Goal: Task Accomplishment & Management: Manage account settings

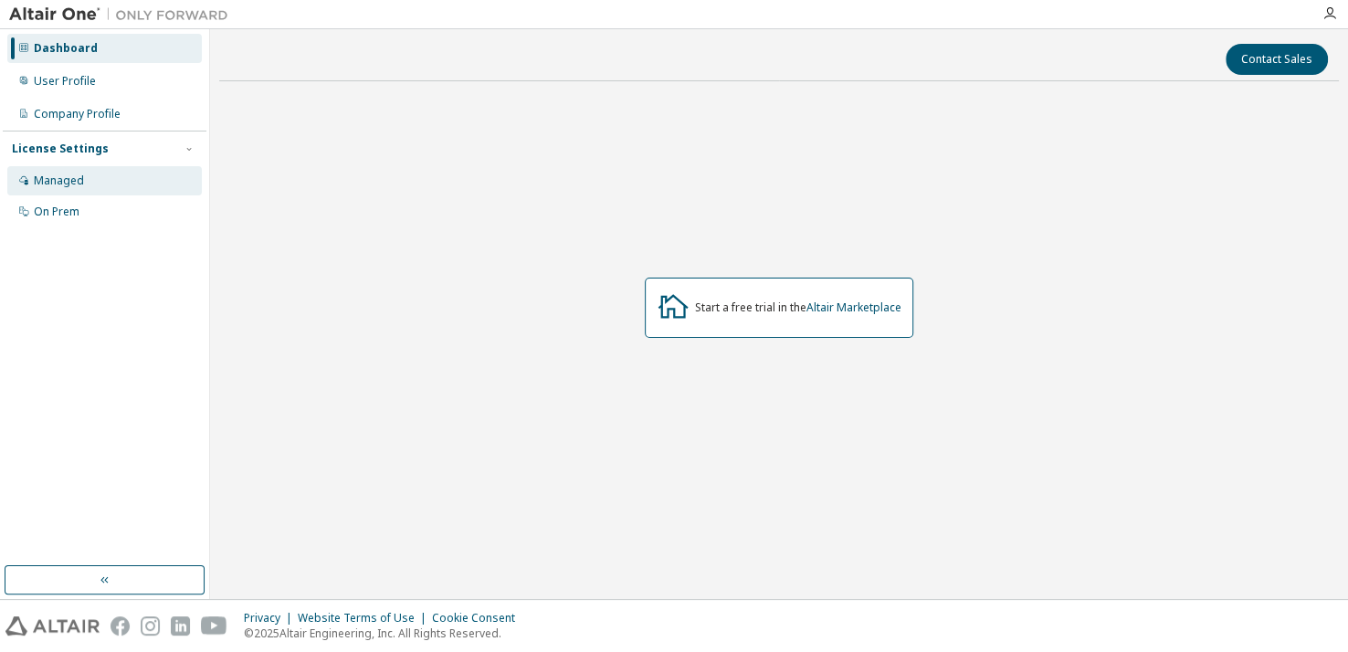
click at [69, 184] on div "Managed" at bounding box center [59, 181] width 50 height 15
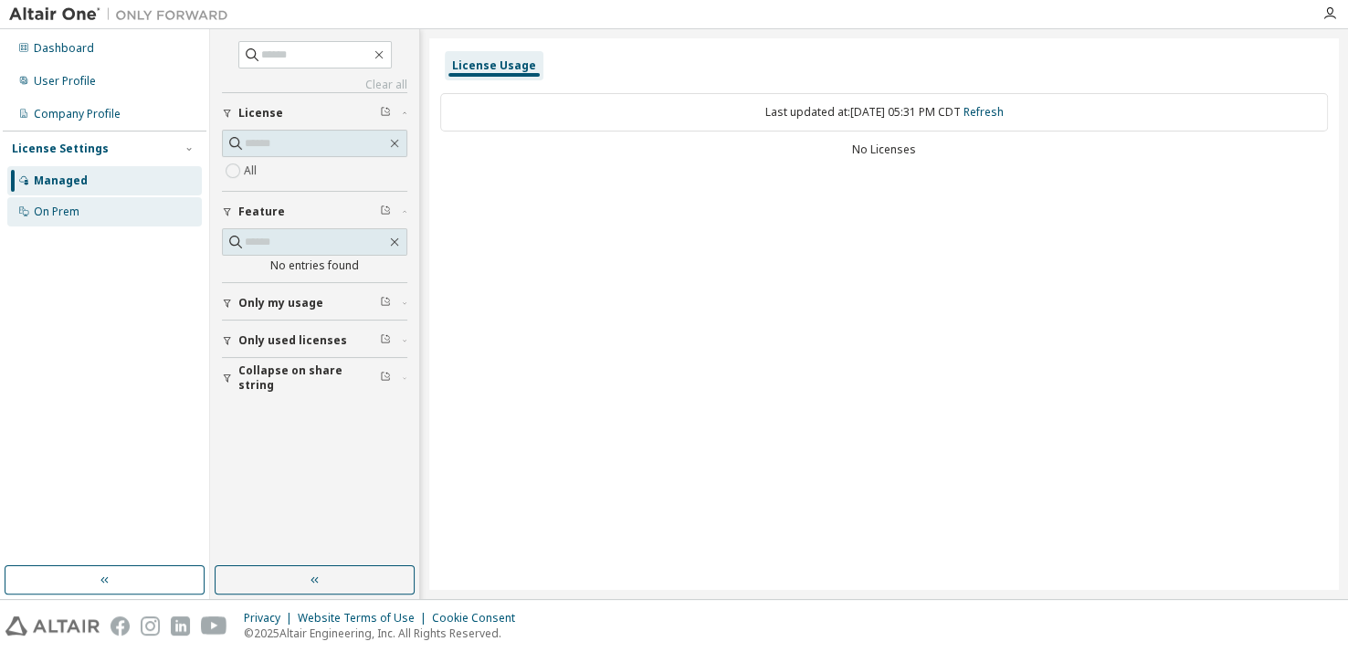
click at [53, 211] on div "On Prem" at bounding box center [57, 212] width 46 height 15
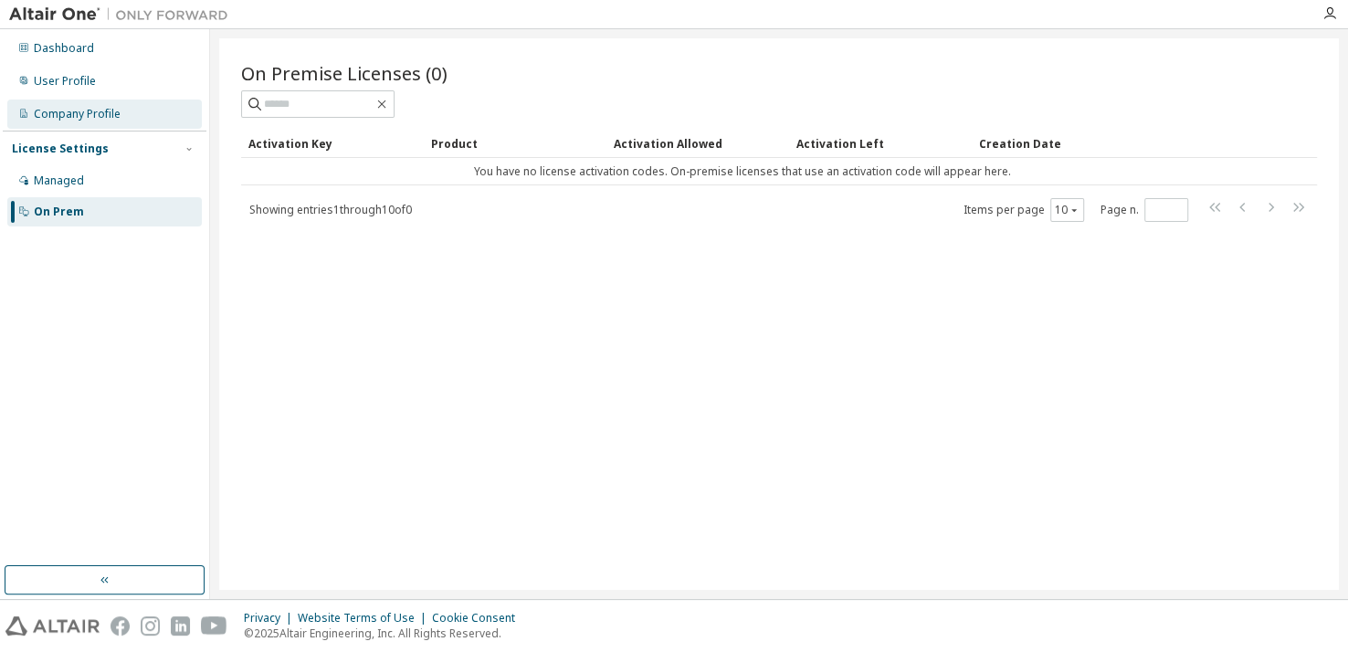
click at [109, 116] on div "Company Profile" at bounding box center [77, 114] width 87 height 15
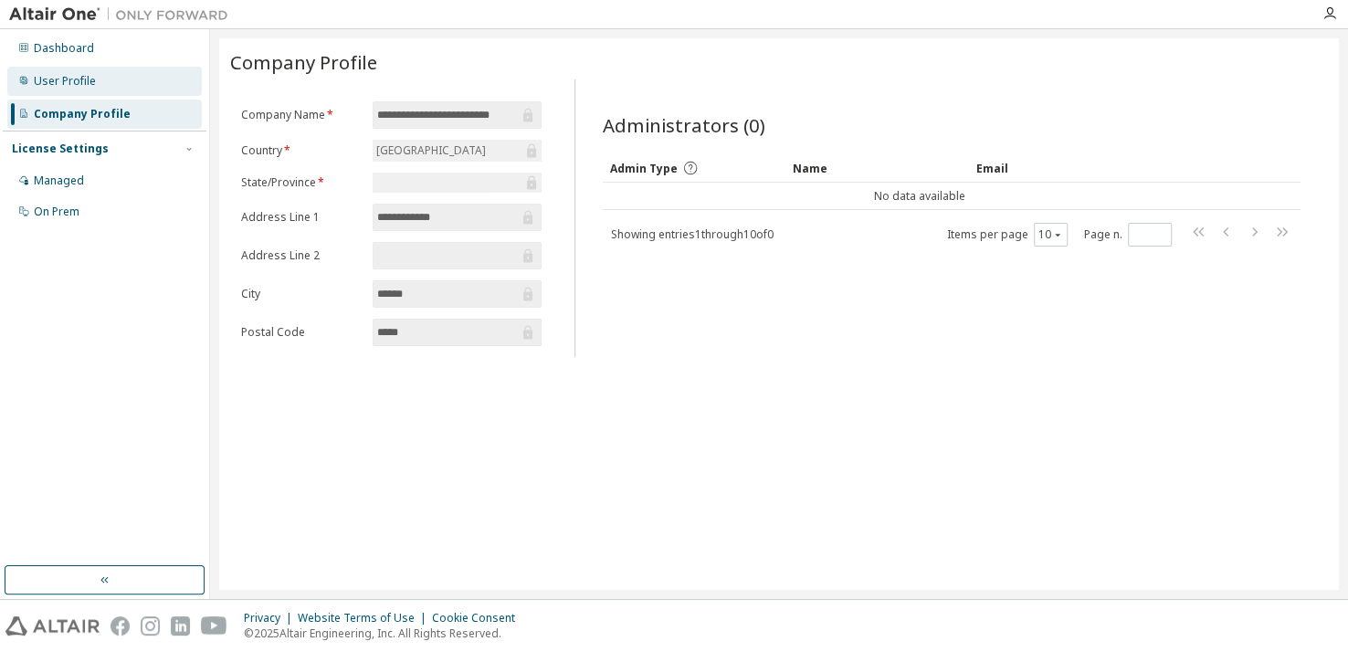
click at [111, 85] on div "User Profile" at bounding box center [104, 81] width 195 height 29
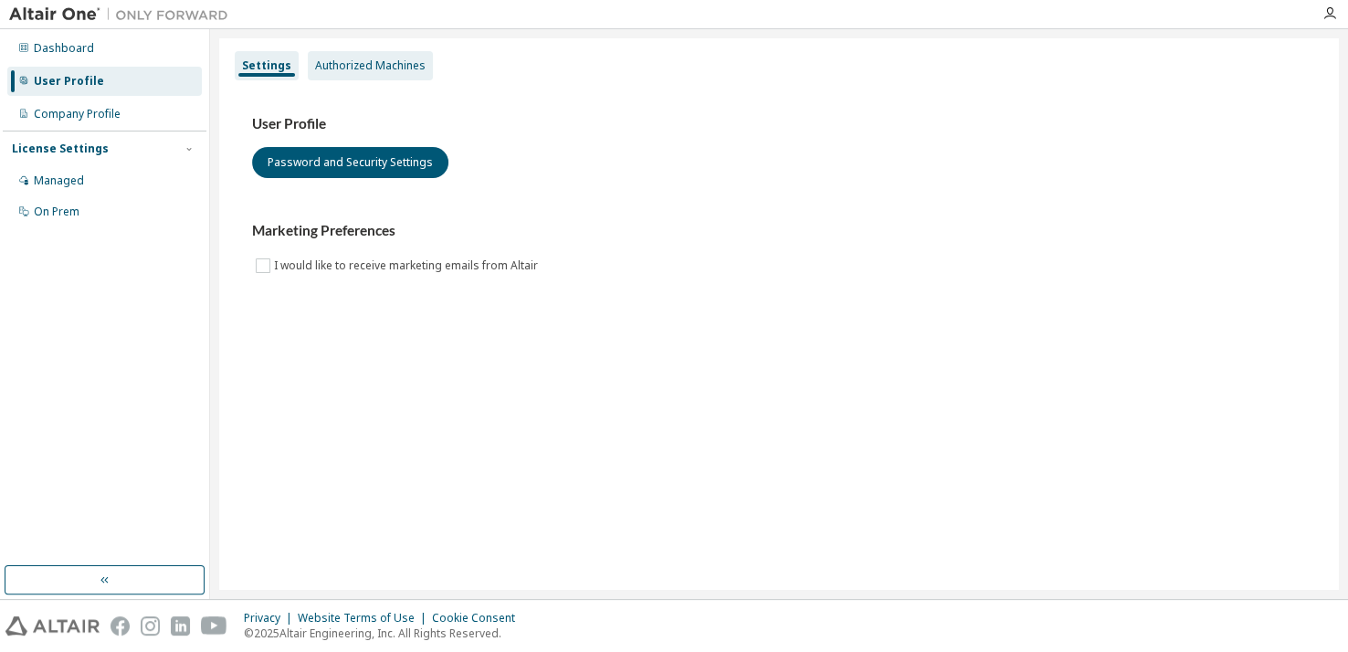
click at [413, 62] on div "Authorized Machines" at bounding box center [370, 65] width 111 height 15
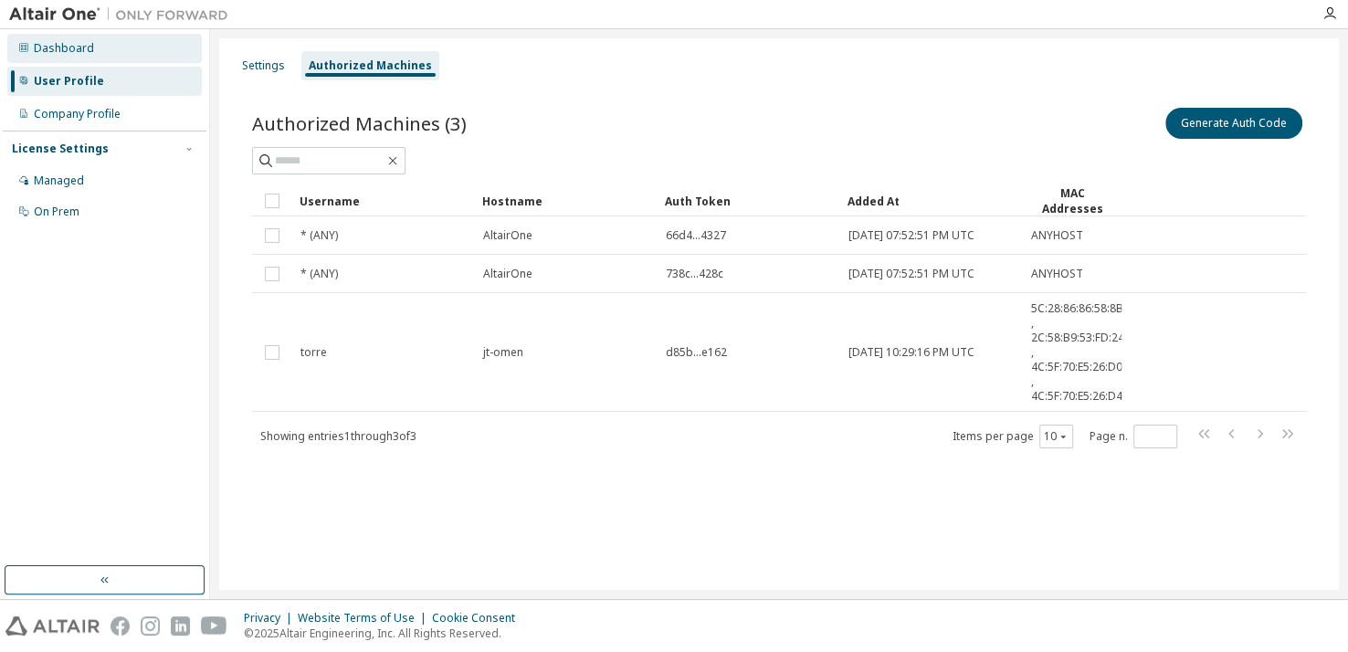
click at [58, 41] on div "Dashboard" at bounding box center [64, 48] width 60 height 15
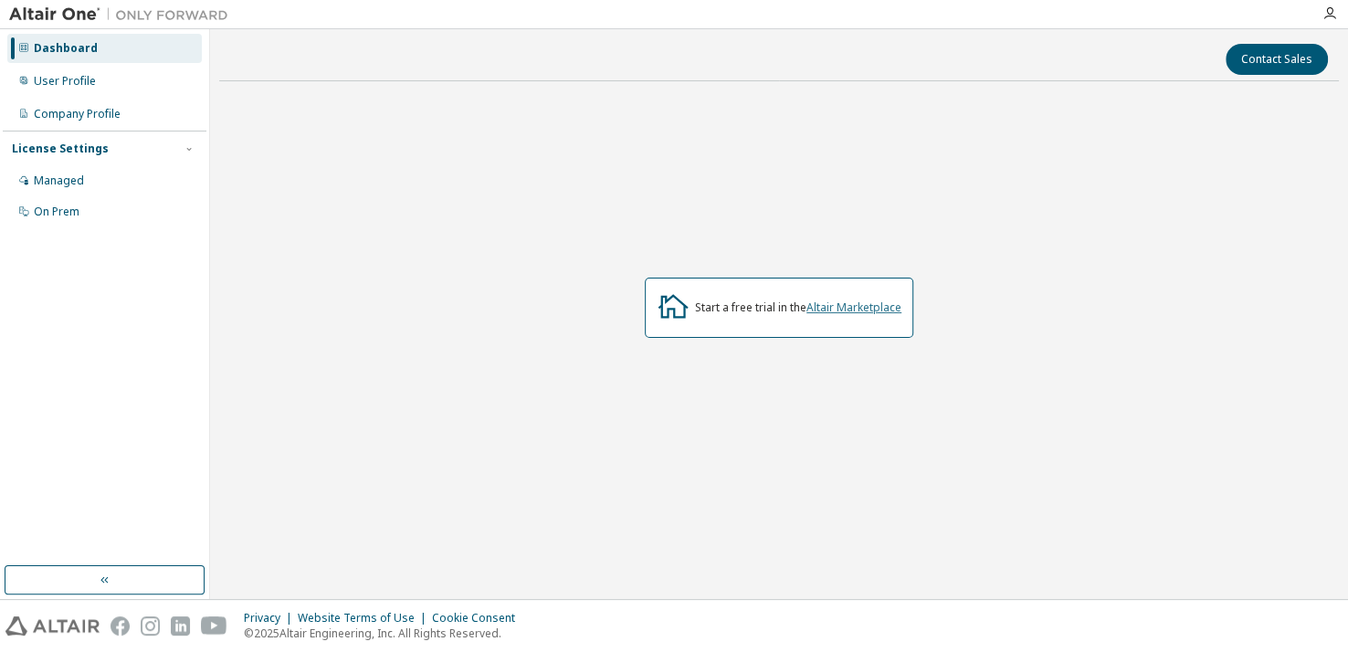
click at [879, 301] on link "Altair Marketplace" at bounding box center [853, 308] width 95 height 16
click at [846, 309] on link "Altair Marketplace" at bounding box center [853, 308] width 95 height 16
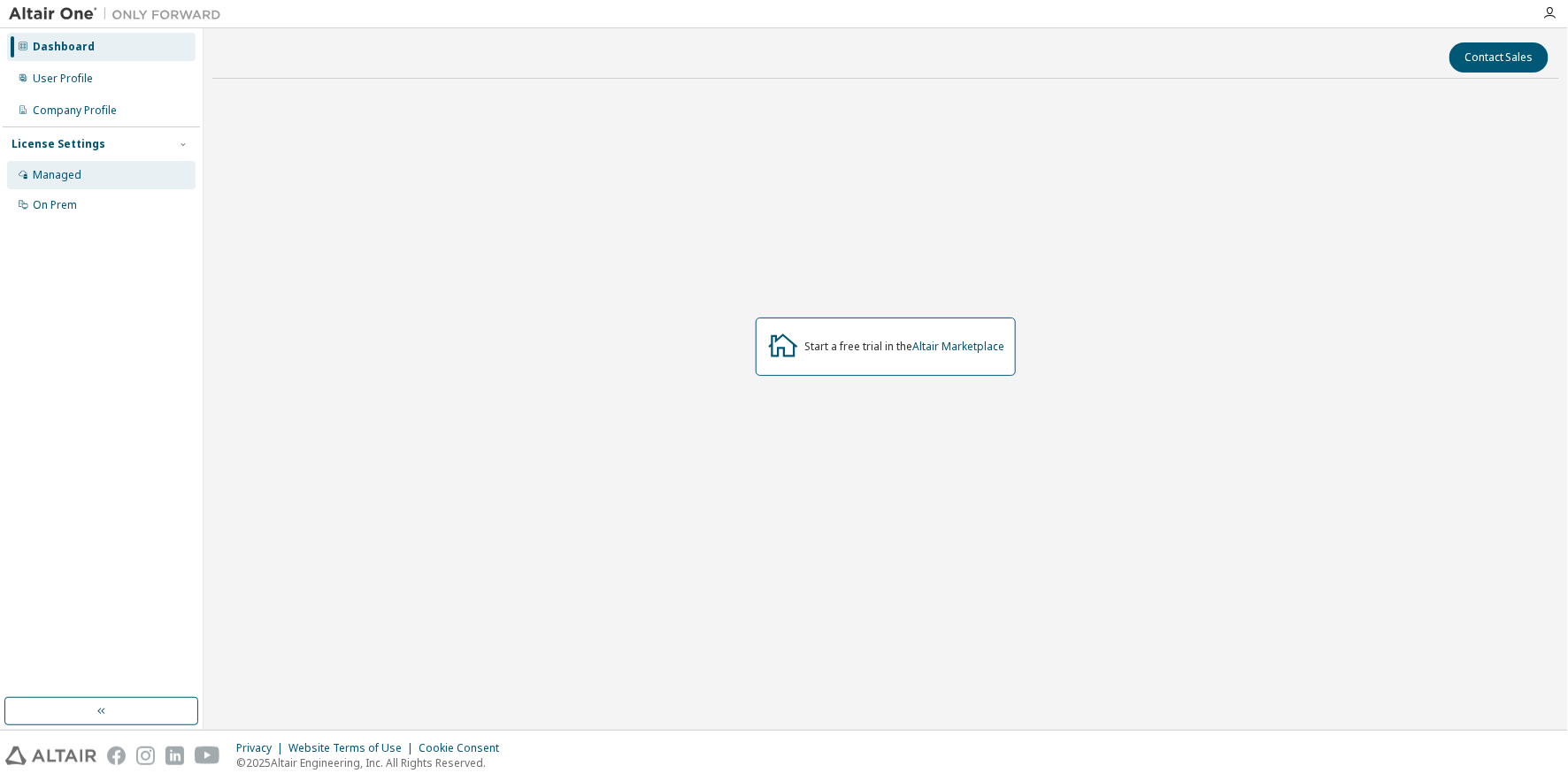
click at [64, 175] on div "Managed" at bounding box center [57, 175] width 48 height 15
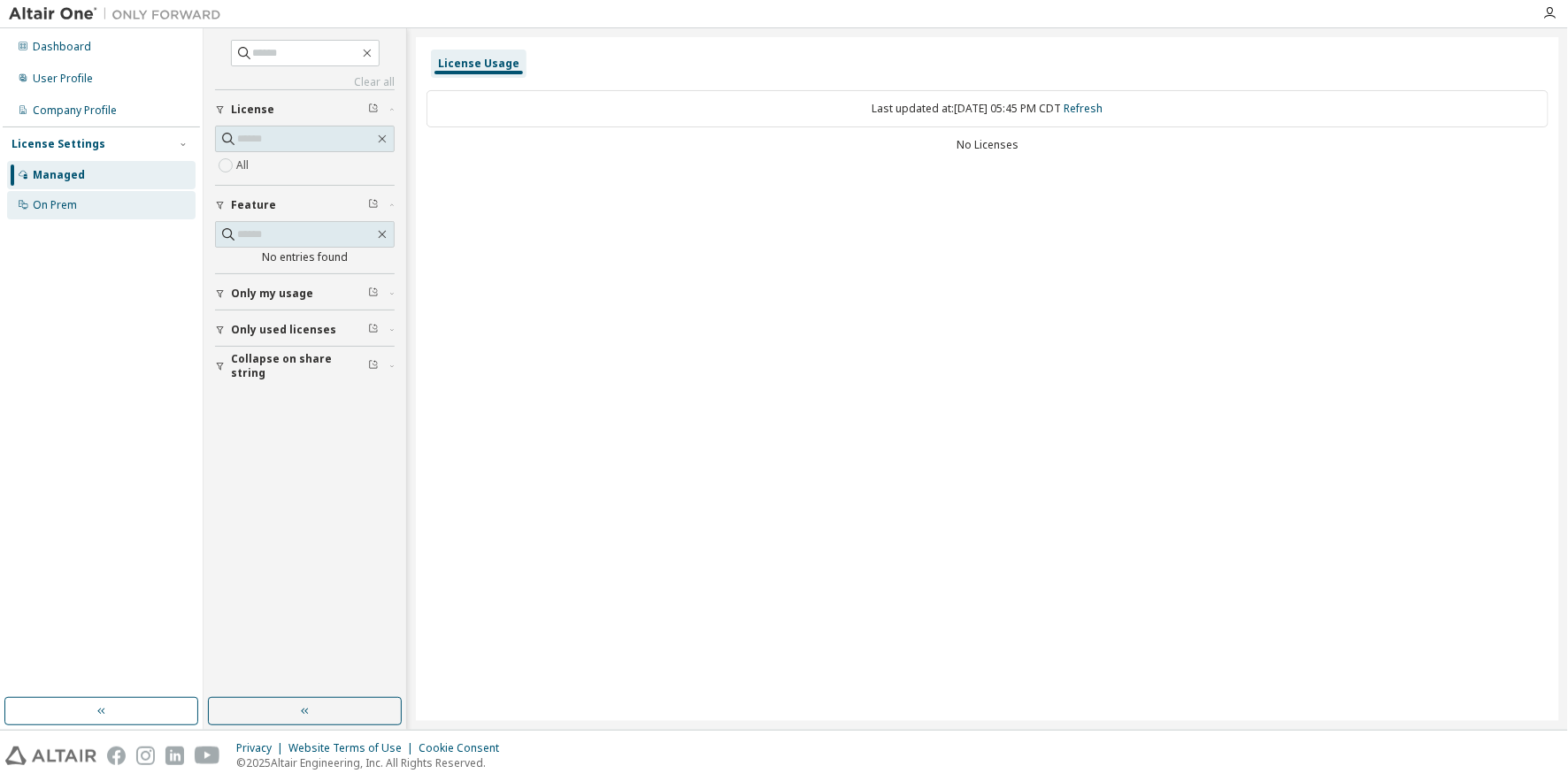
click at [77, 199] on div "On Prem" at bounding box center [55, 205] width 45 height 15
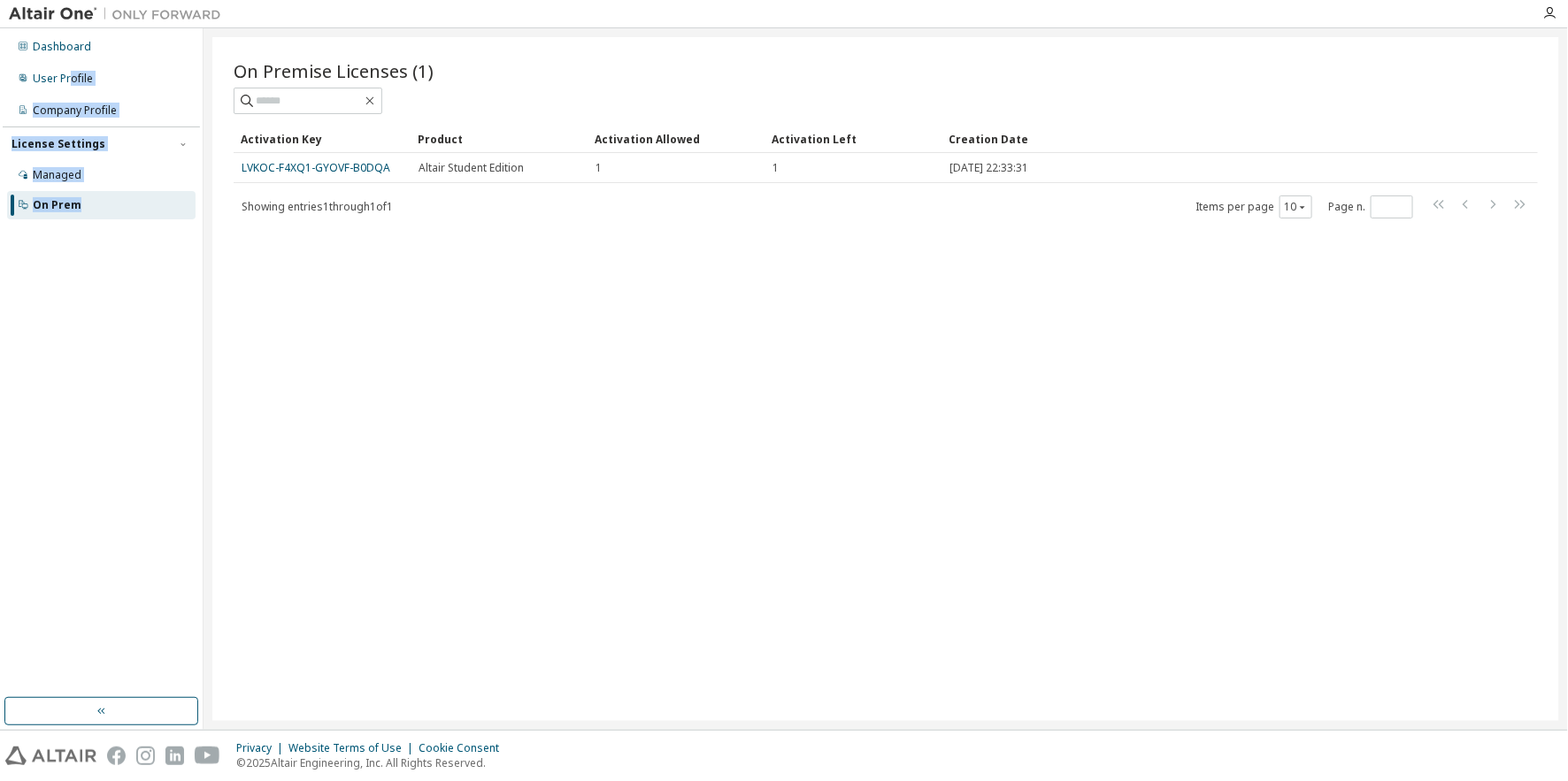
drag, startPoint x: 78, startPoint y: 83, endPoint x: 562, endPoint y: 372, distance: 563.7
click at [562, 372] on div "Dashboard User Profile Company Profile License Settings Managed On Prem On Prem…" at bounding box center [784, 379] width 1568 height 702
click at [562, 372] on div "On Premise Licenses (1) Clear Load Save Save As Field Operator Value Select fil…" at bounding box center [886, 379] width 1347 height 684
click at [400, 369] on div "On Premise Licenses (1) Clear Load Save Save As Field Operator Value Select fil…" at bounding box center [886, 379] width 1347 height 684
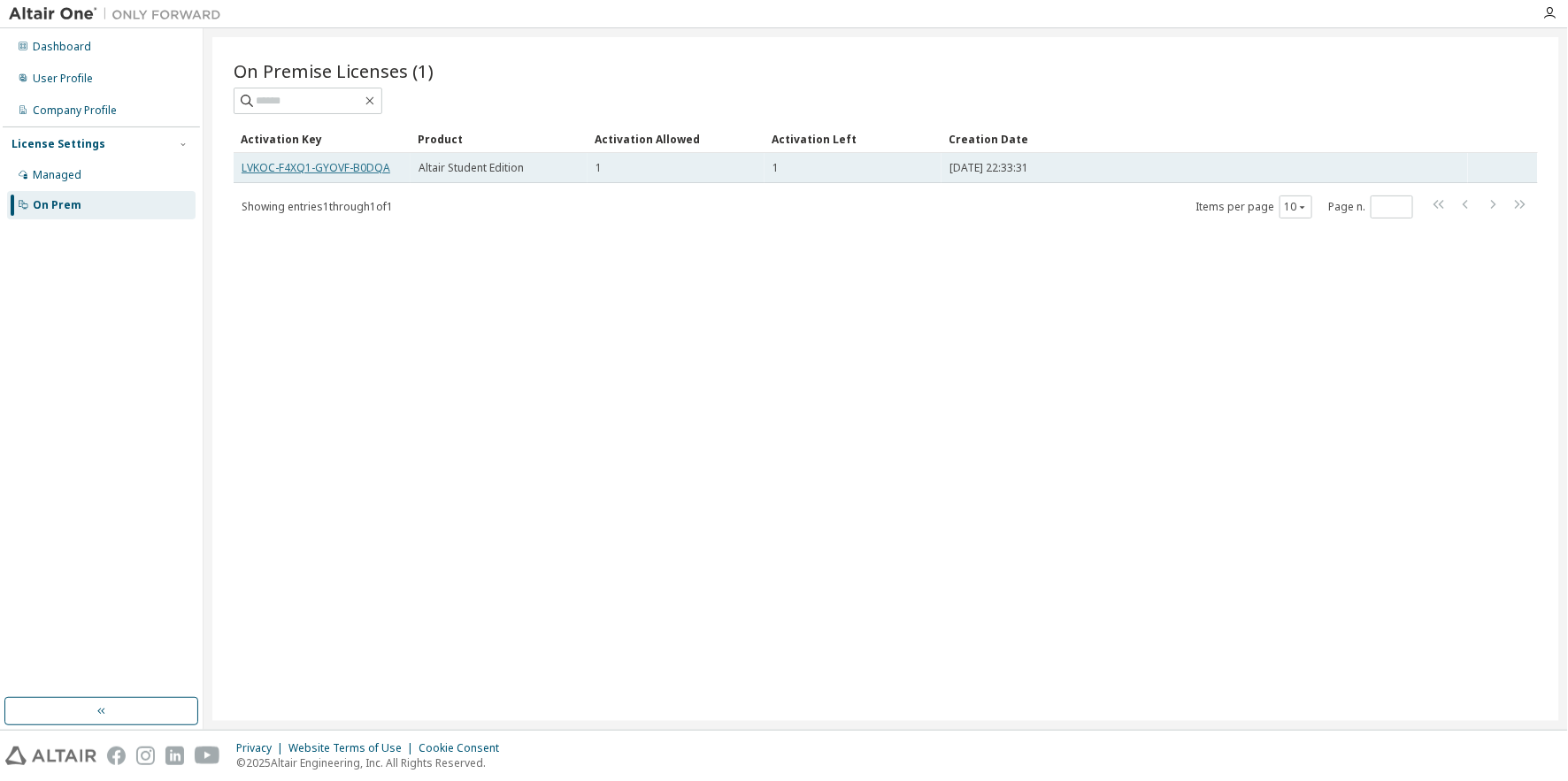
click at [310, 167] on link "LVKOC-F4XQ1-GYOVF-B0DQA" at bounding box center [315, 168] width 148 height 16
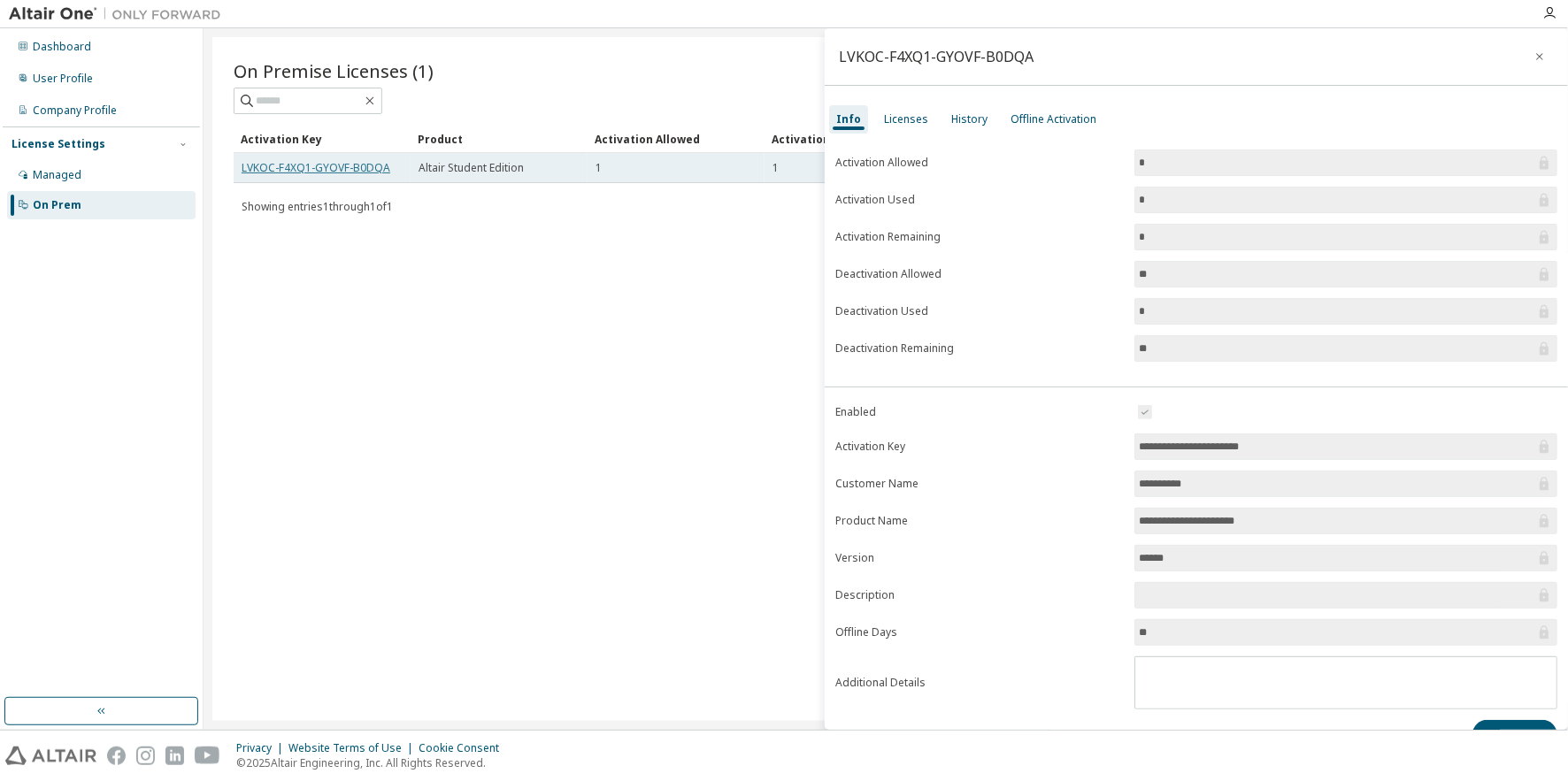
click at [307, 165] on link "LVKOC-F4XQ1-GYOVF-B0DQA" at bounding box center [315, 168] width 148 height 16
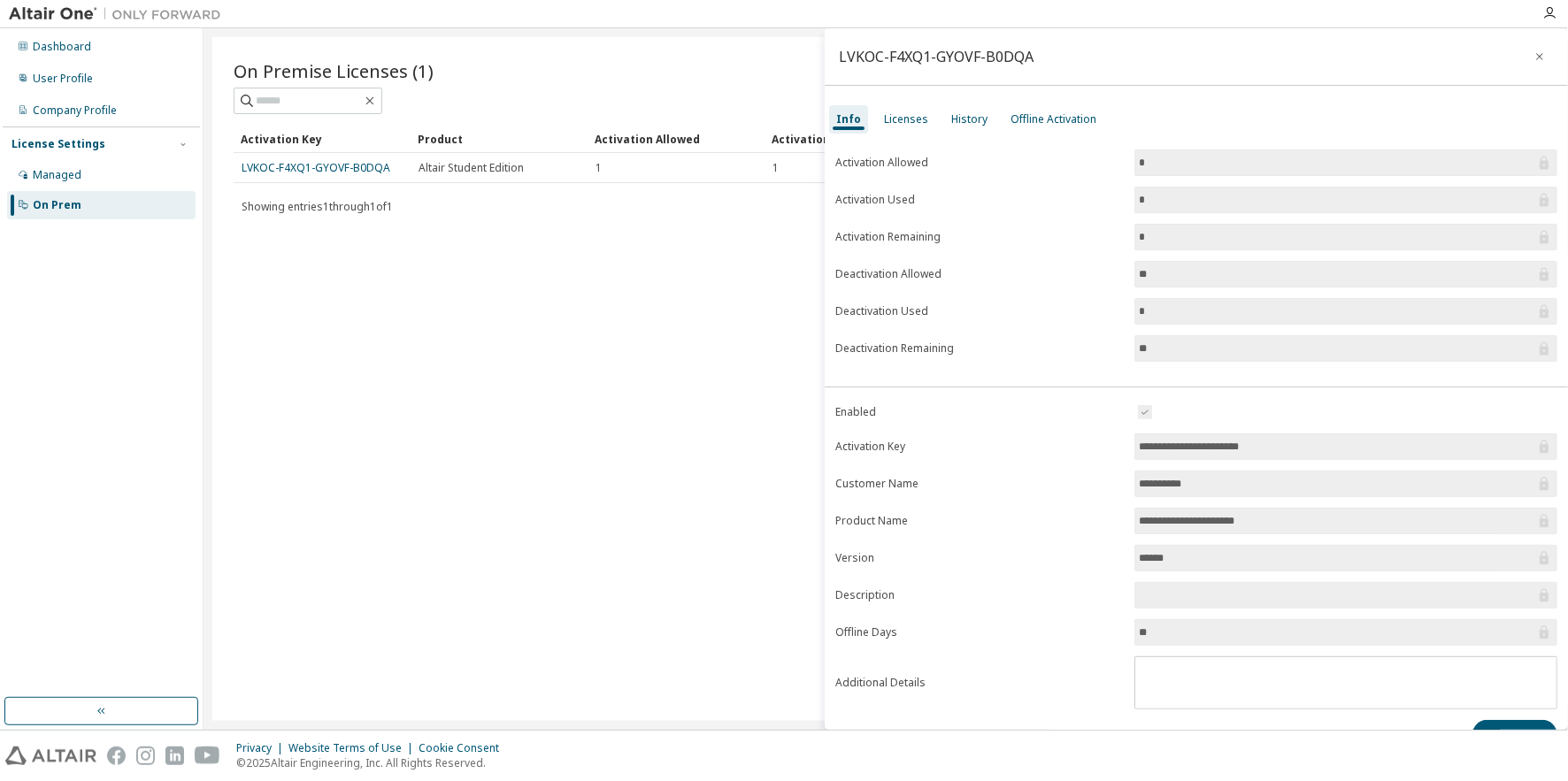
click at [1366, 452] on input "**********" at bounding box center [1336, 447] width 396 height 17
click at [92, 62] on div "Dashboard User Profile Company Profile License Settings Managed On Prem" at bounding box center [102, 126] width 198 height 190
click at [91, 45] on div "Dashboard" at bounding box center [62, 47] width 58 height 15
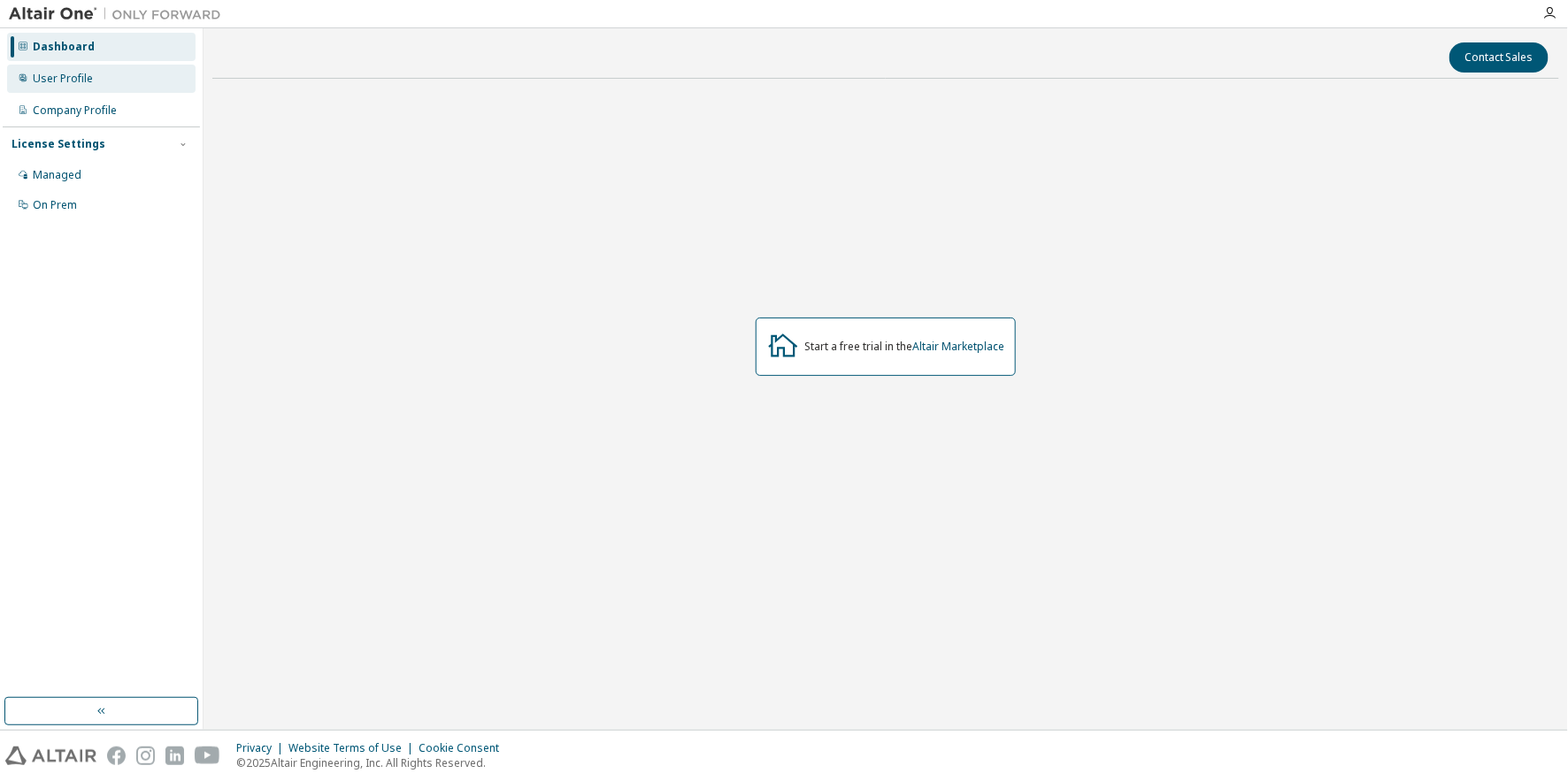
drag, startPoint x: 66, startPoint y: 68, endPoint x: 71, endPoint y: 84, distance: 16.8
click at [66, 72] on div "User Profile" at bounding box center [63, 78] width 60 height 15
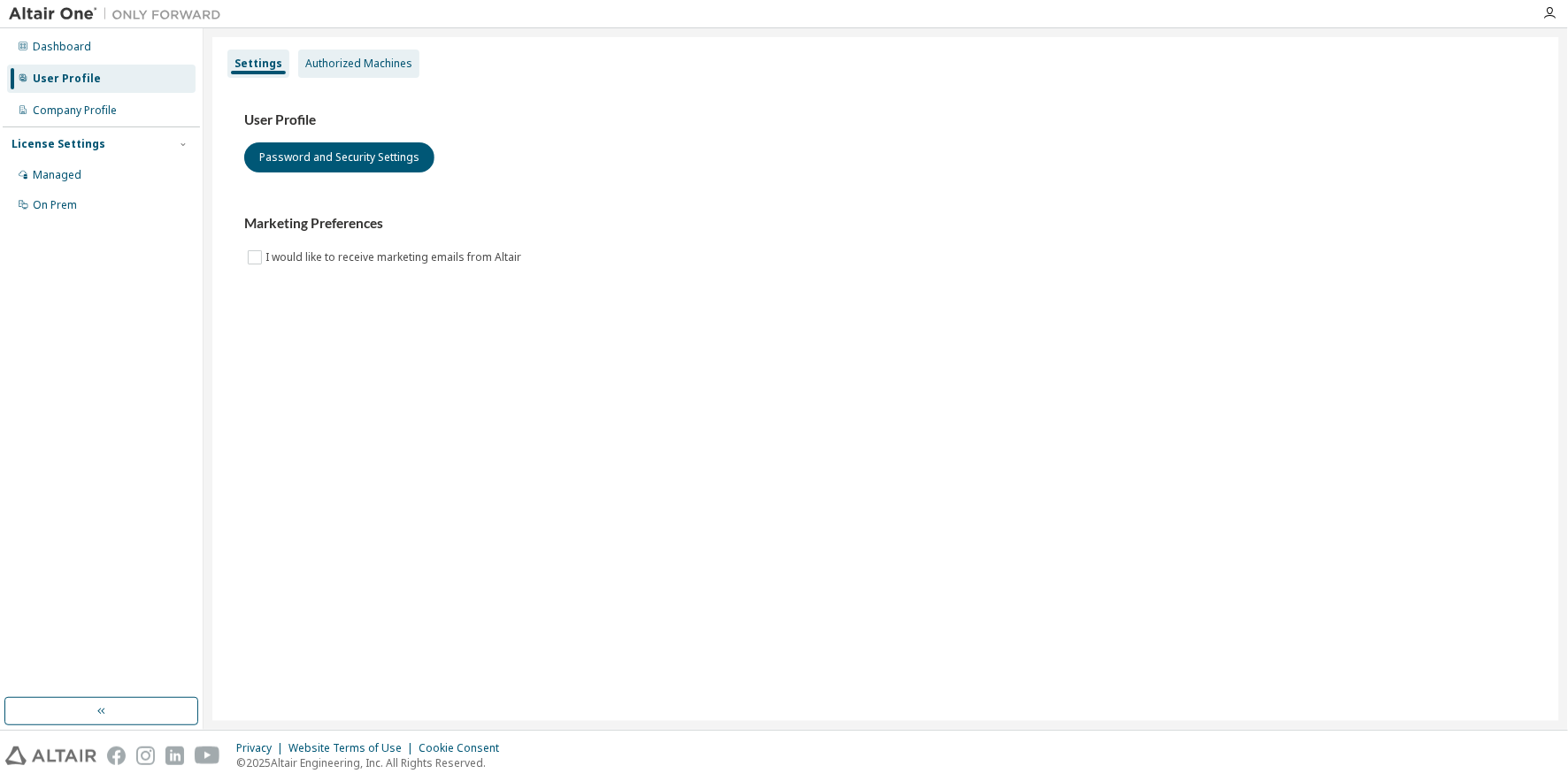
click at [347, 63] on div "Authorized Machines" at bounding box center [359, 63] width 108 height 15
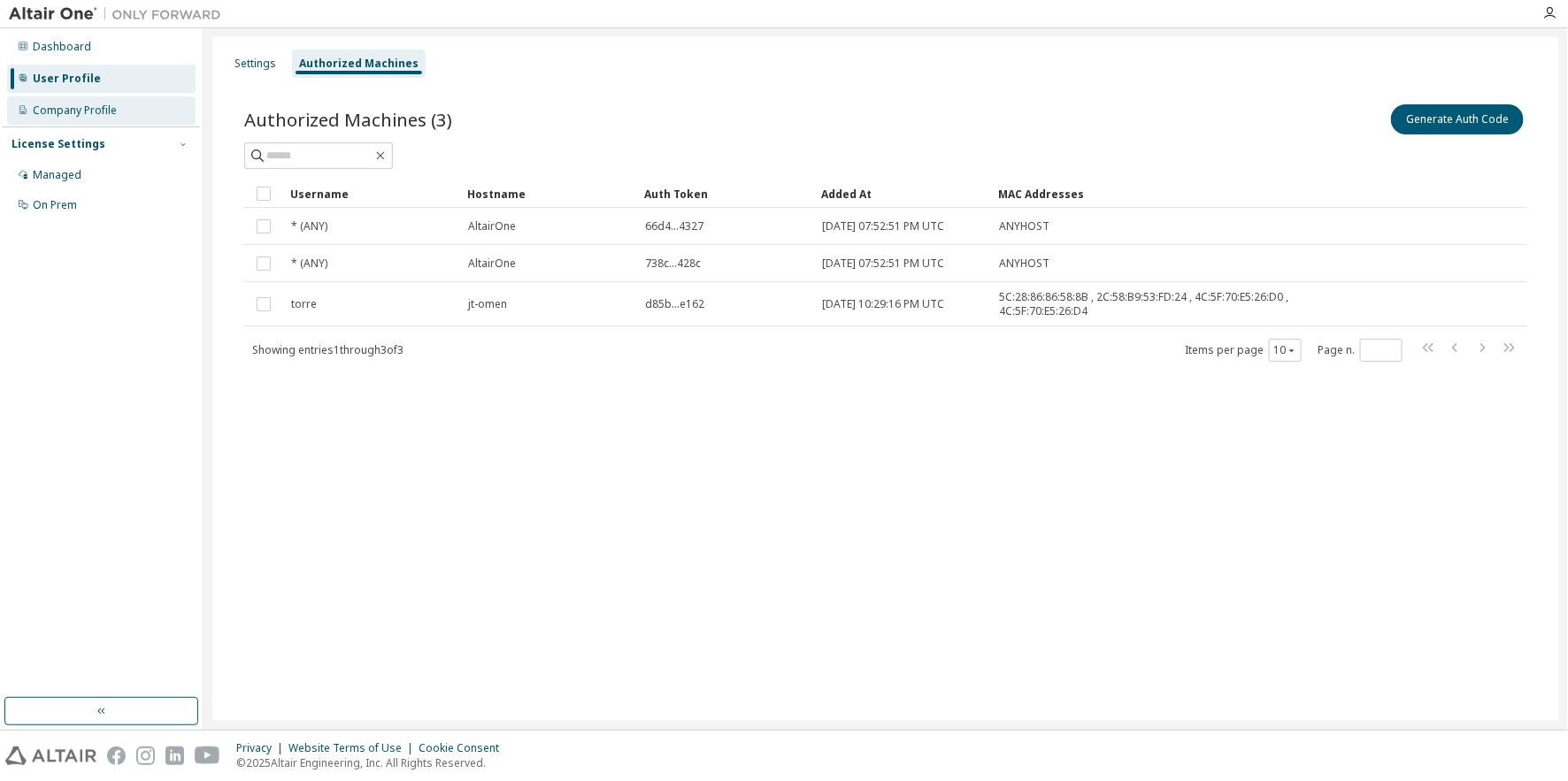
click at [74, 114] on div "Company Profile" at bounding box center [75, 110] width 84 height 15
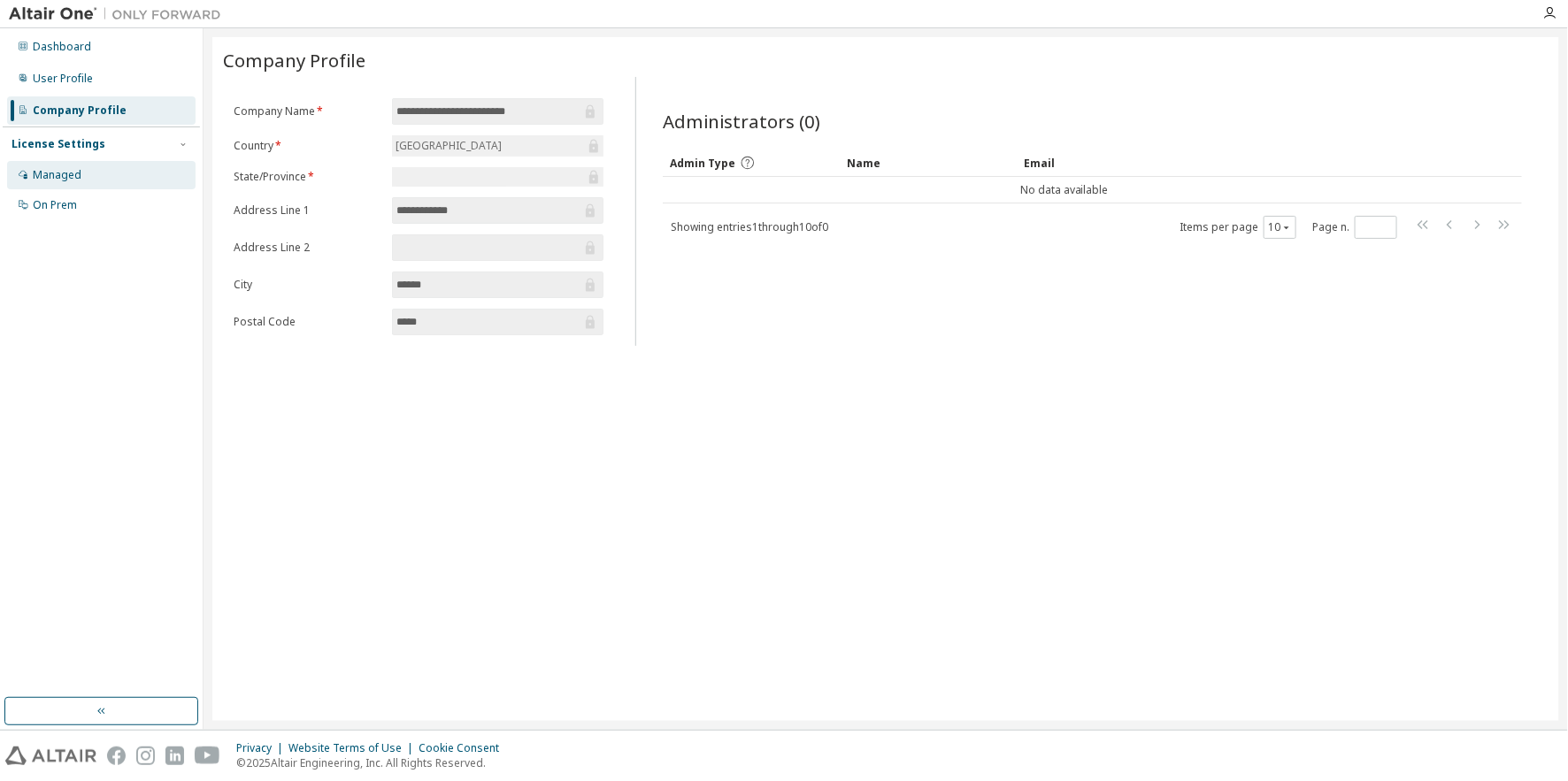
click at [68, 173] on div "Managed" at bounding box center [57, 175] width 48 height 15
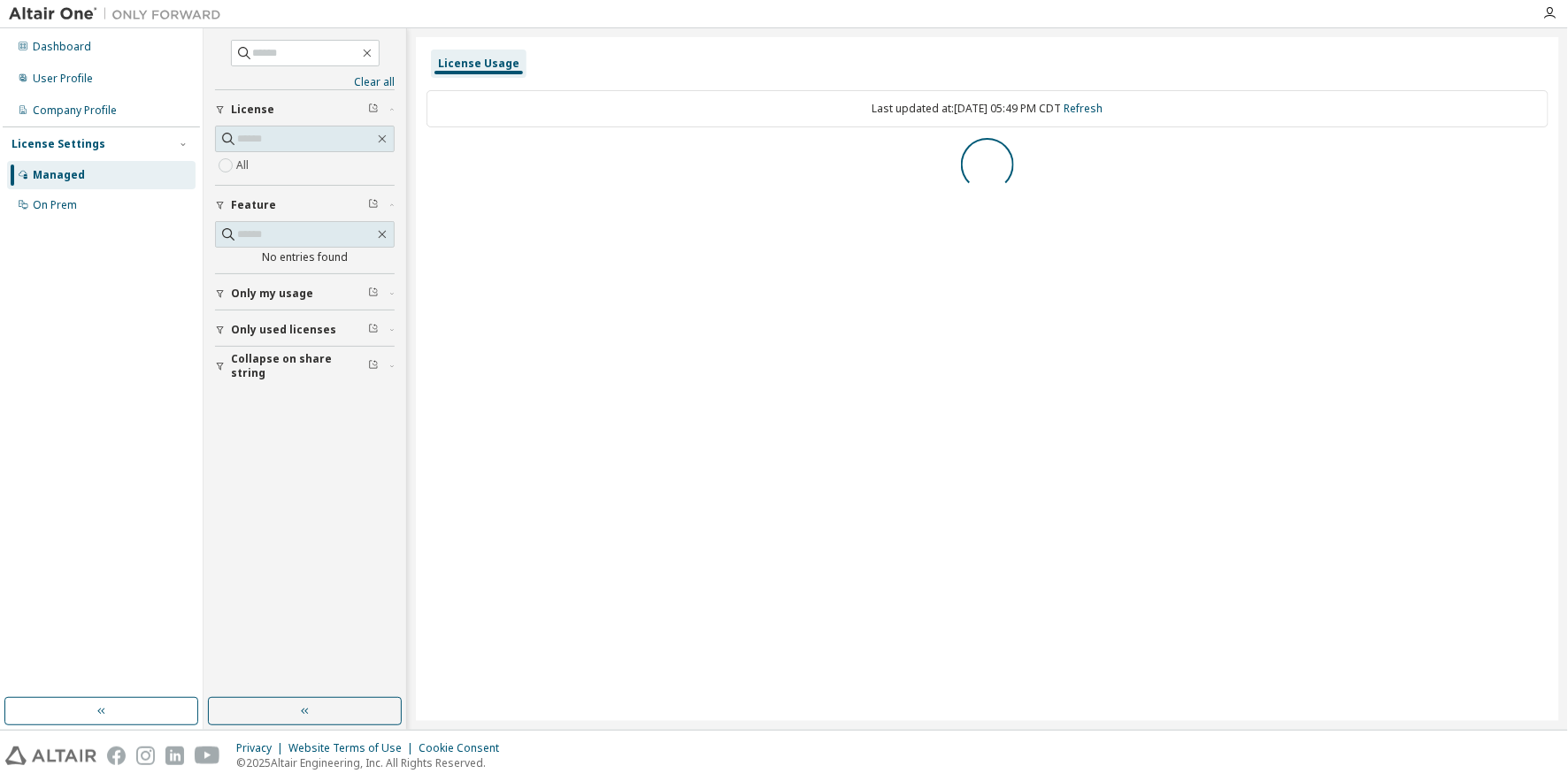
click at [281, 314] on button "Only used licenses" at bounding box center [304, 330] width 179 height 39
click at [87, 218] on div "On Prem" at bounding box center [101, 204] width 189 height 28
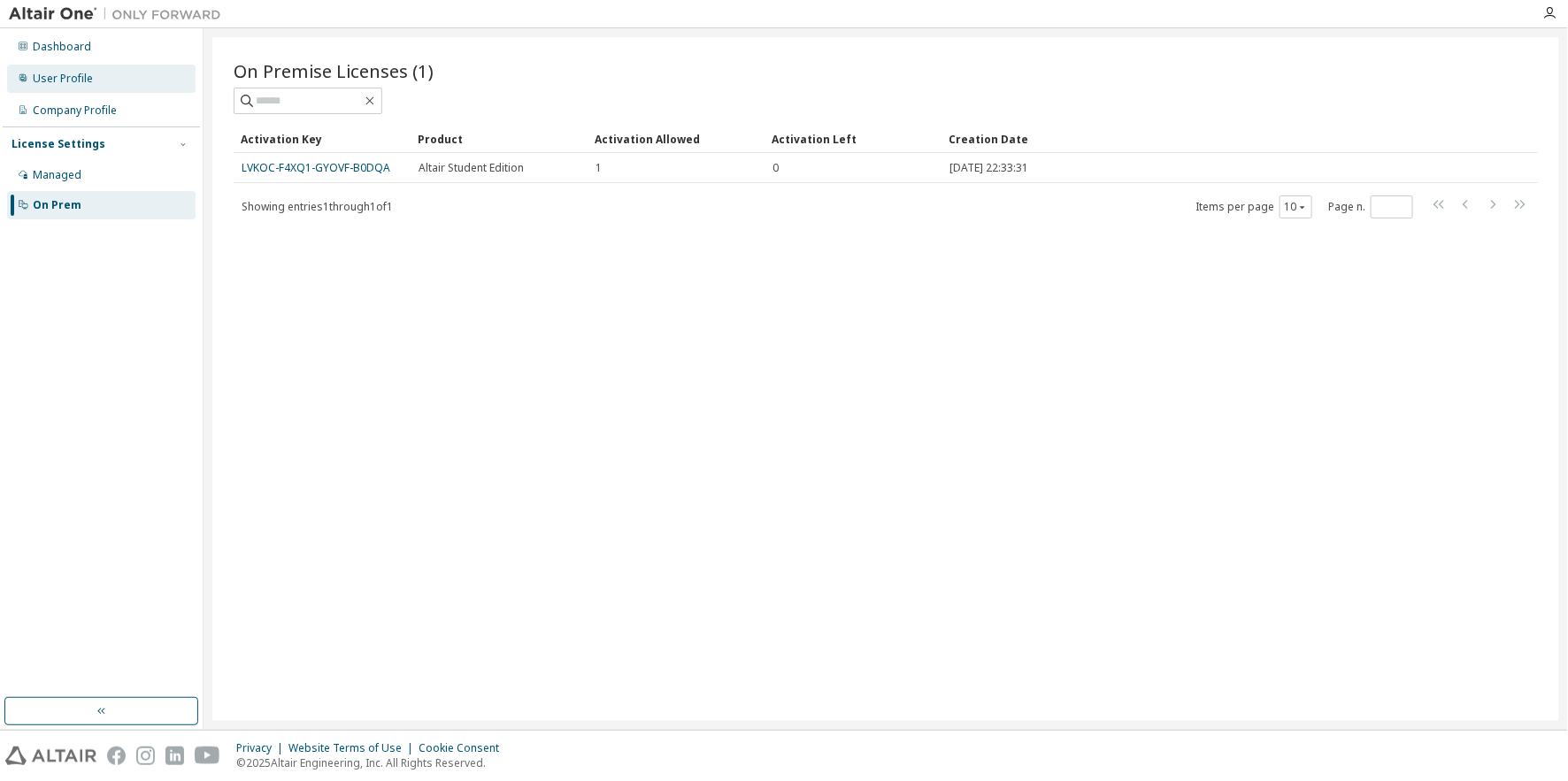
click at [85, 77] on div "User Profile" at bounding box center [63, 78] width 60 height 15
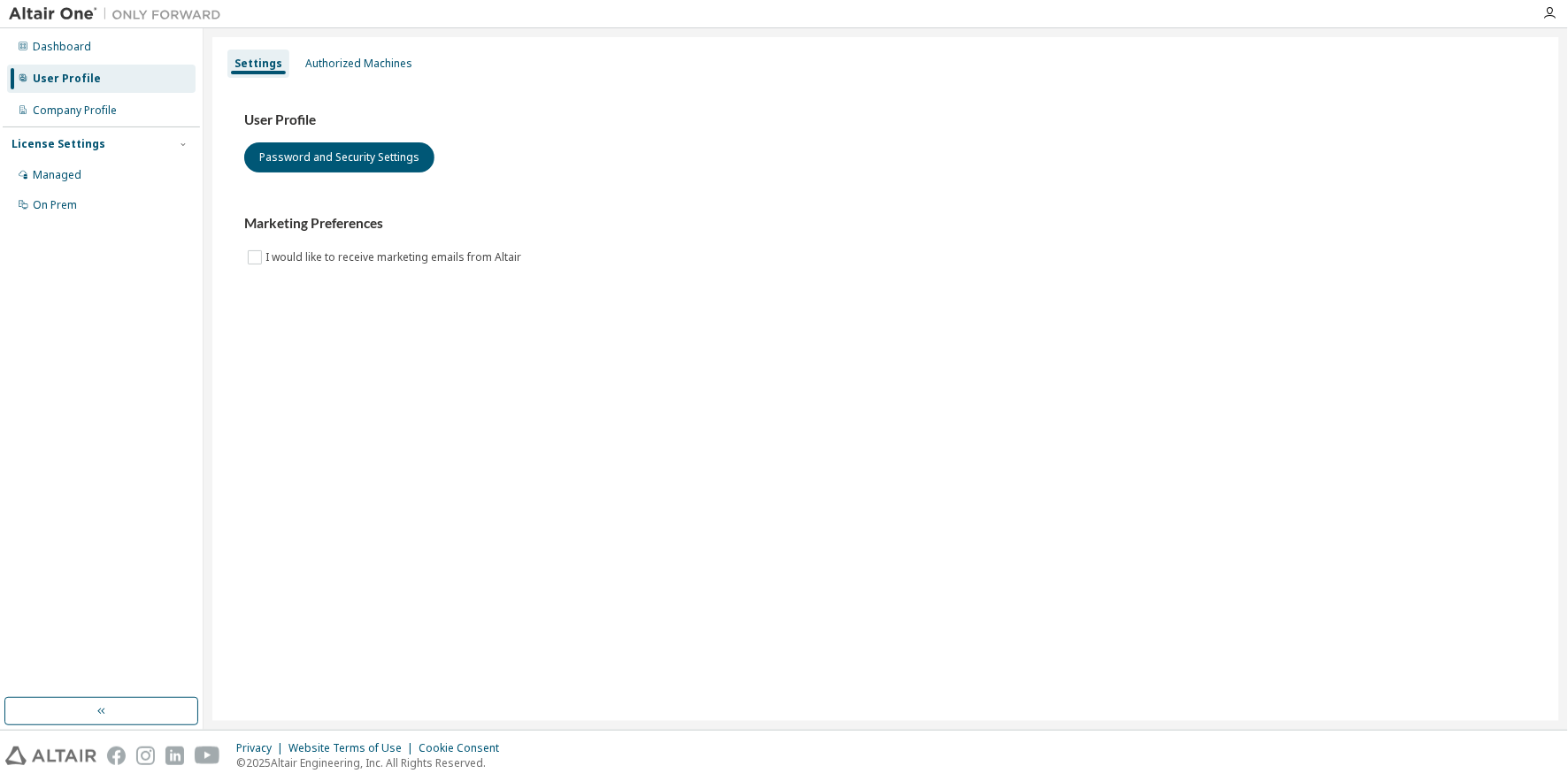
click at [1557, 16] on div at bounding box center [1551, 13] width 36 height 15
click at [1556, 16] on icon "button" at bounding box center [1551, 13] width 15 height 15
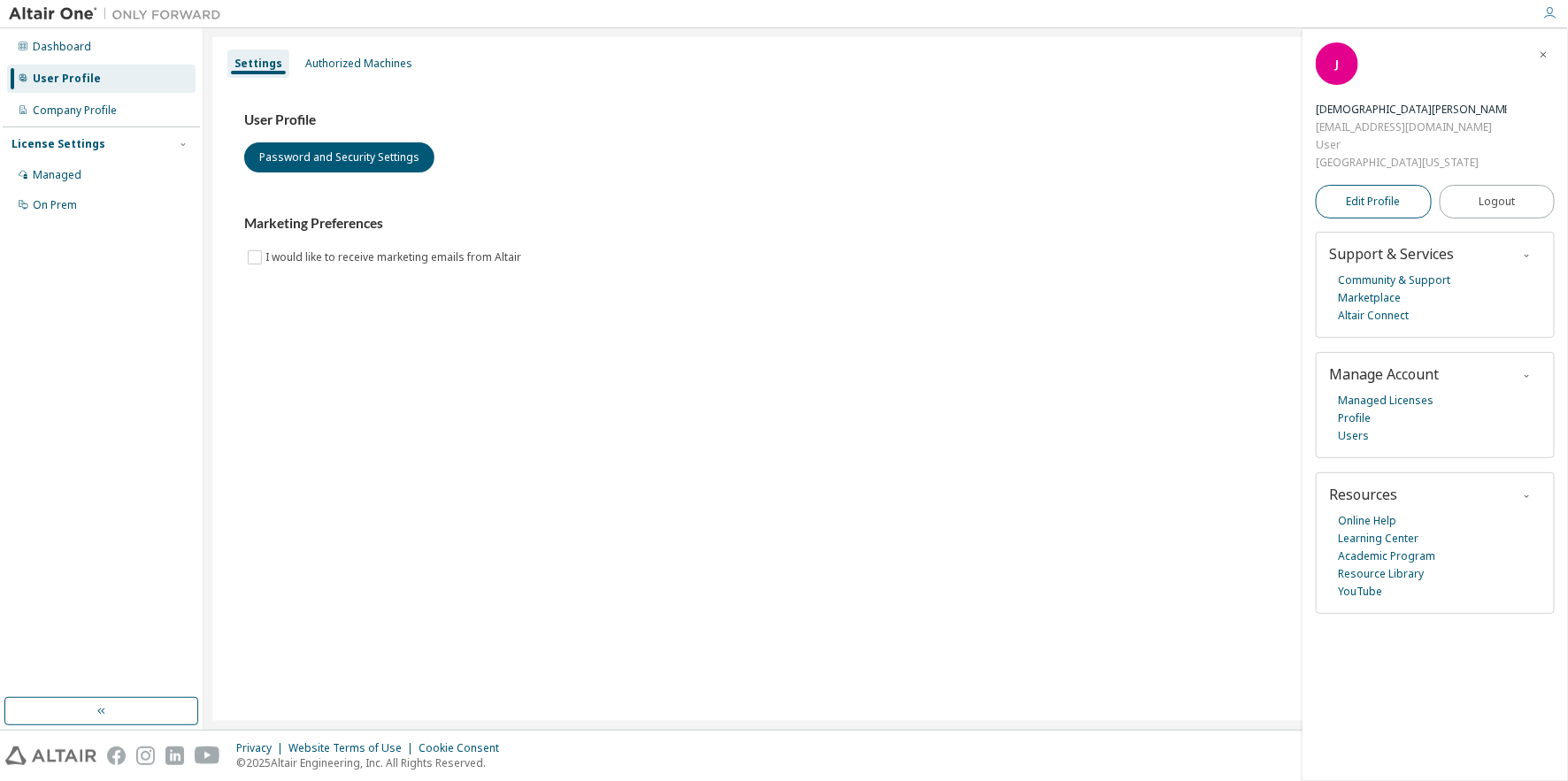
click at [1387, 195] on span "Edit Profile" at bounding box center [1374, 202] width 54 height 15
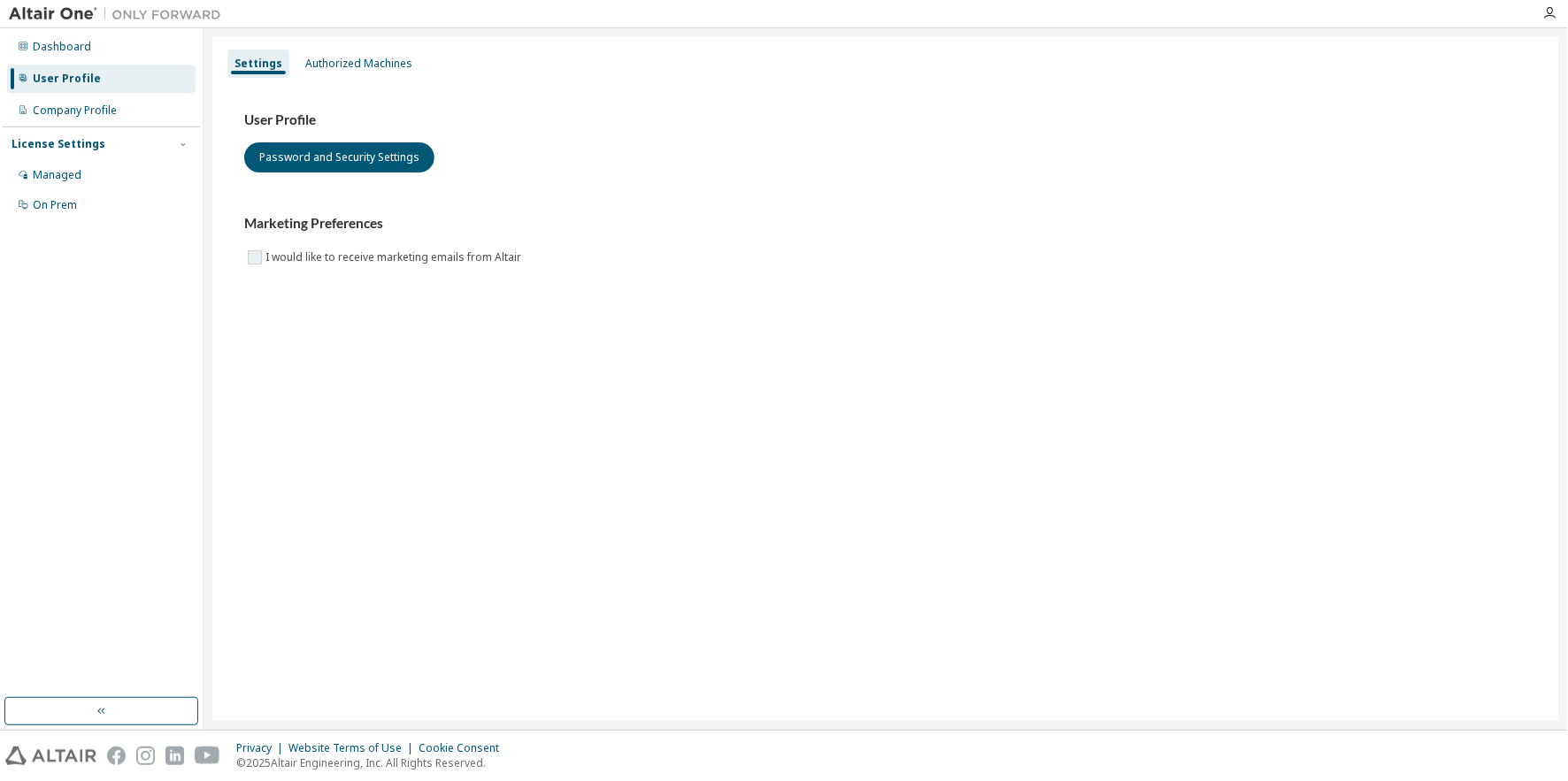
click at [354, 261] on label "I would like to receive marketing emails from Altair" at bounding box center [395, 258] width 260 height 21
click at [352, 58] on div "Authorized Machines" at bounding box center [359, 63] width 108 height 15
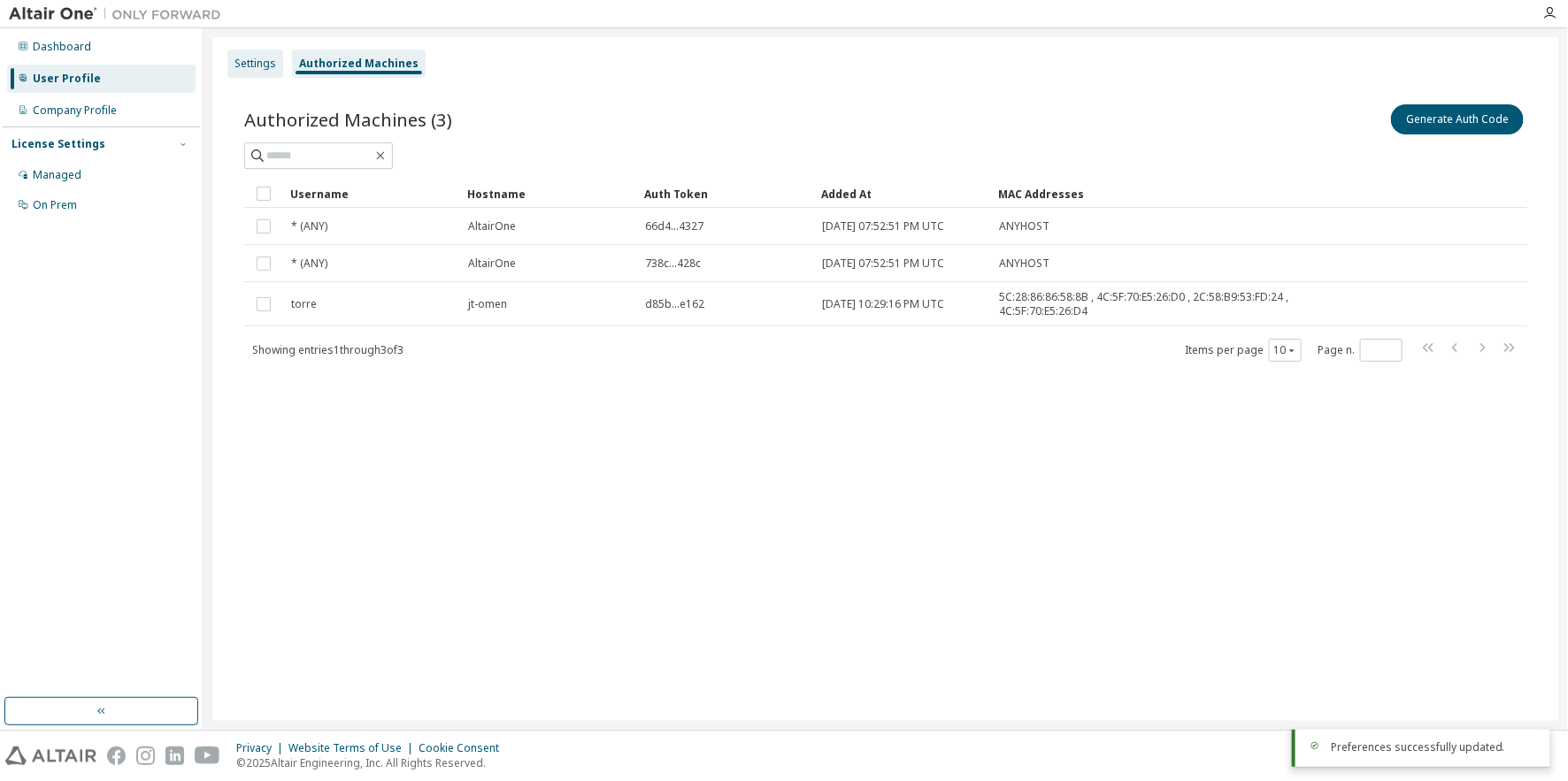
click at [280, 75] on div "Settings" at bounding box center [256, 63] width 56 height 28
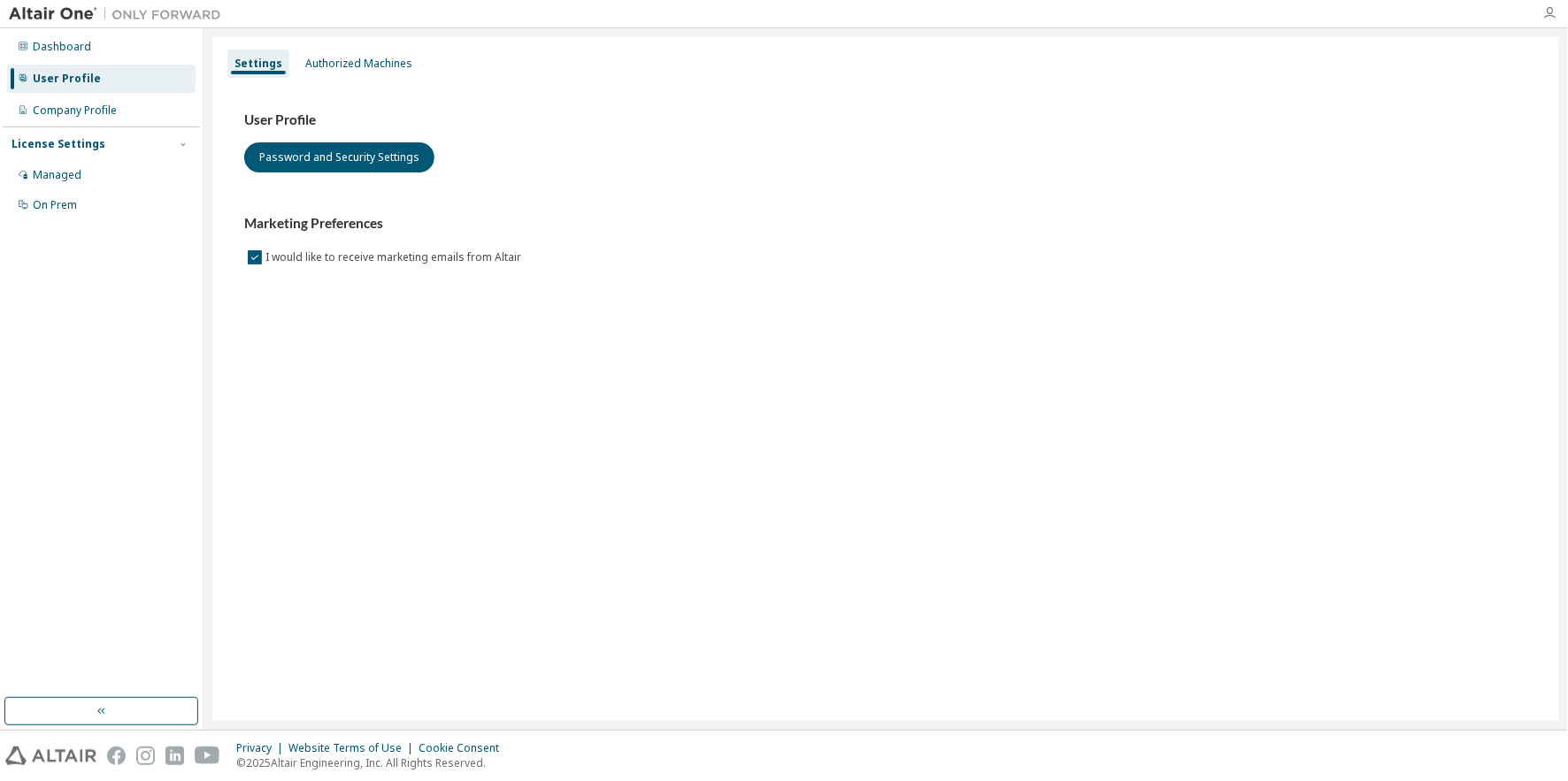
click at [1546, 7] on icon "button" at bounding box center [1551, 13] width 15 height 15
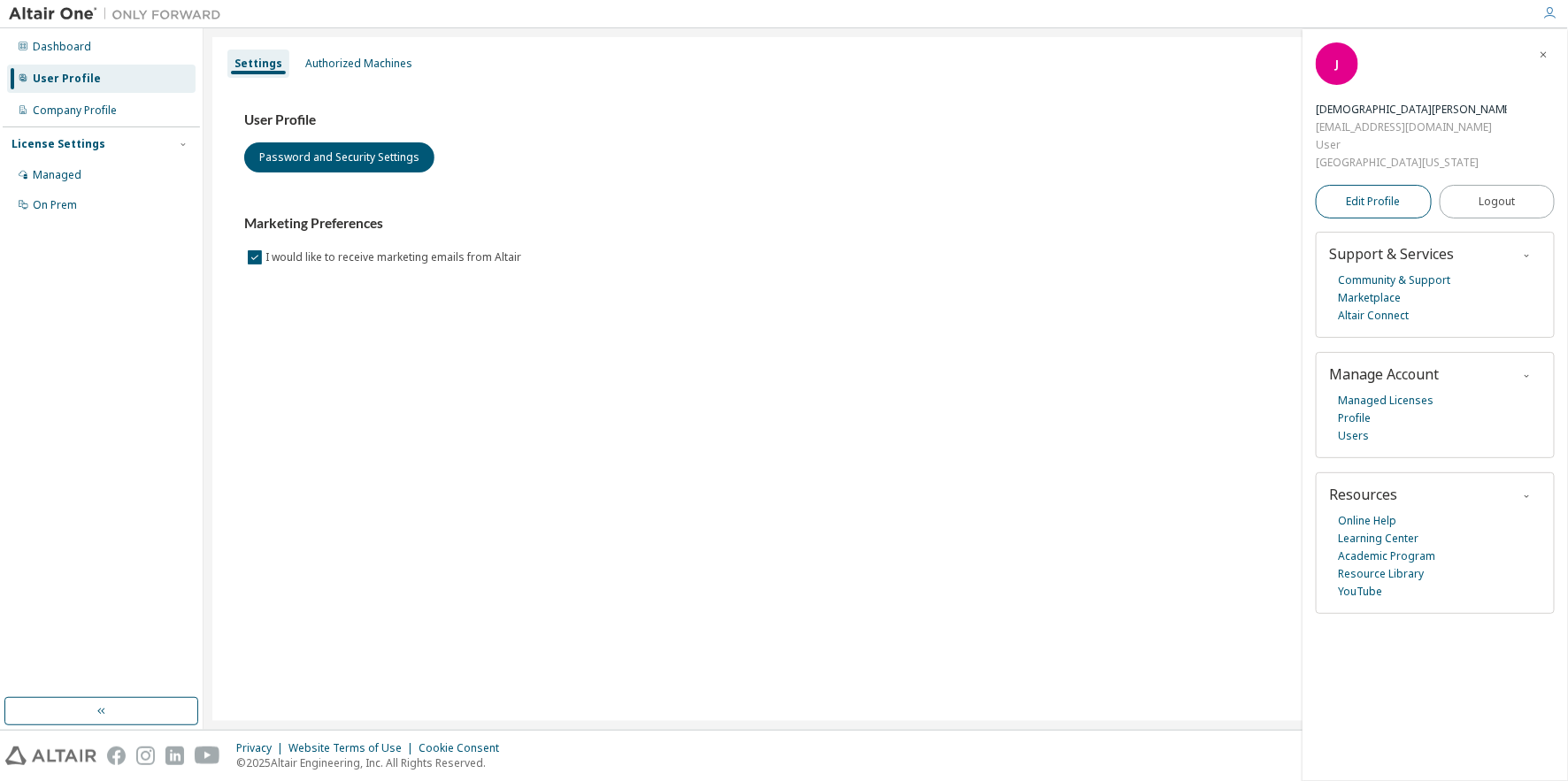
click at [1364, 195] on span "Edit Profile" at bounding box center [1374, 202] width 54 height 15
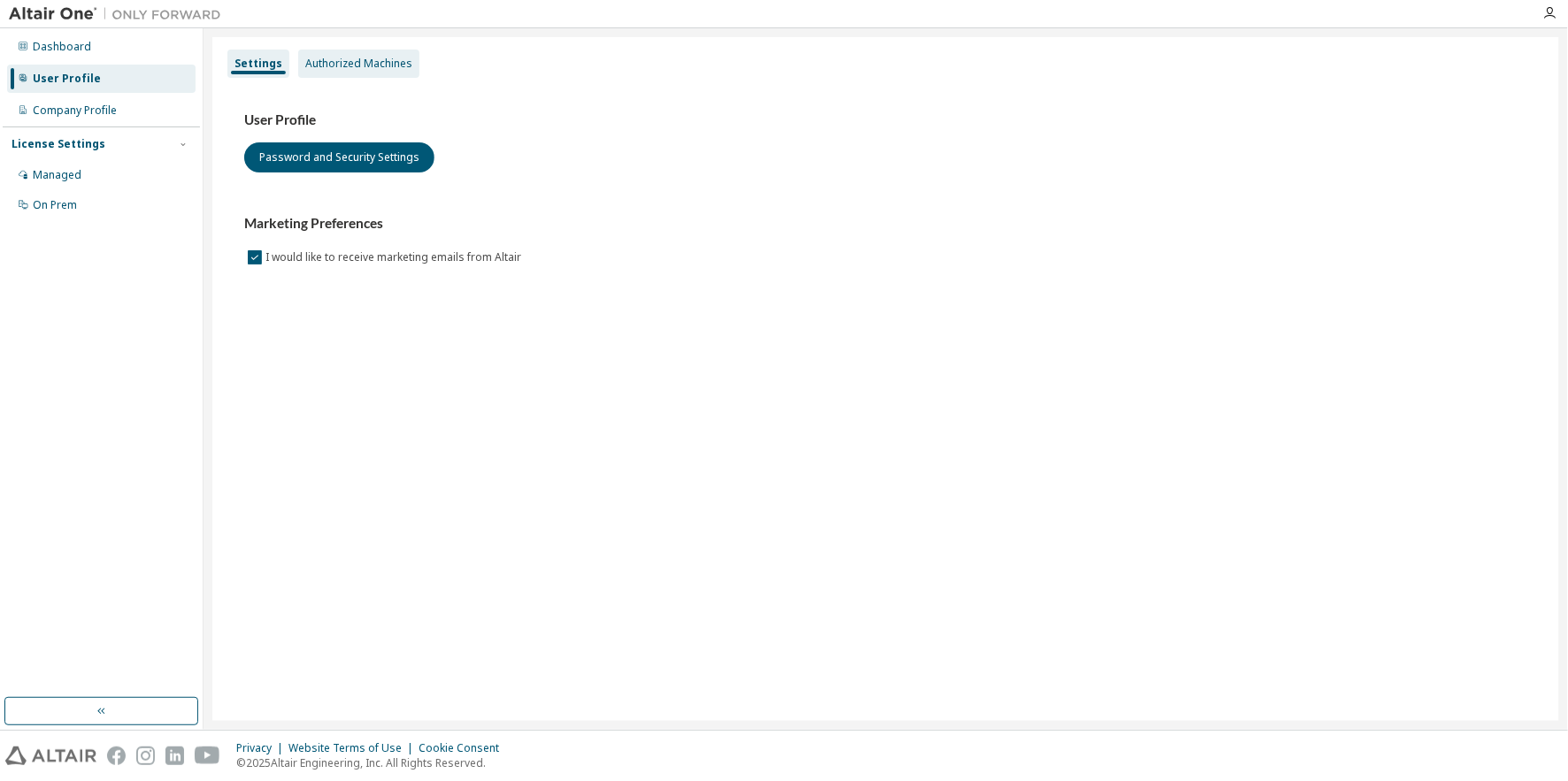
click at [400, 56] on div "Authorized Machines" at bounding box center [359, 63] width 108 height 15
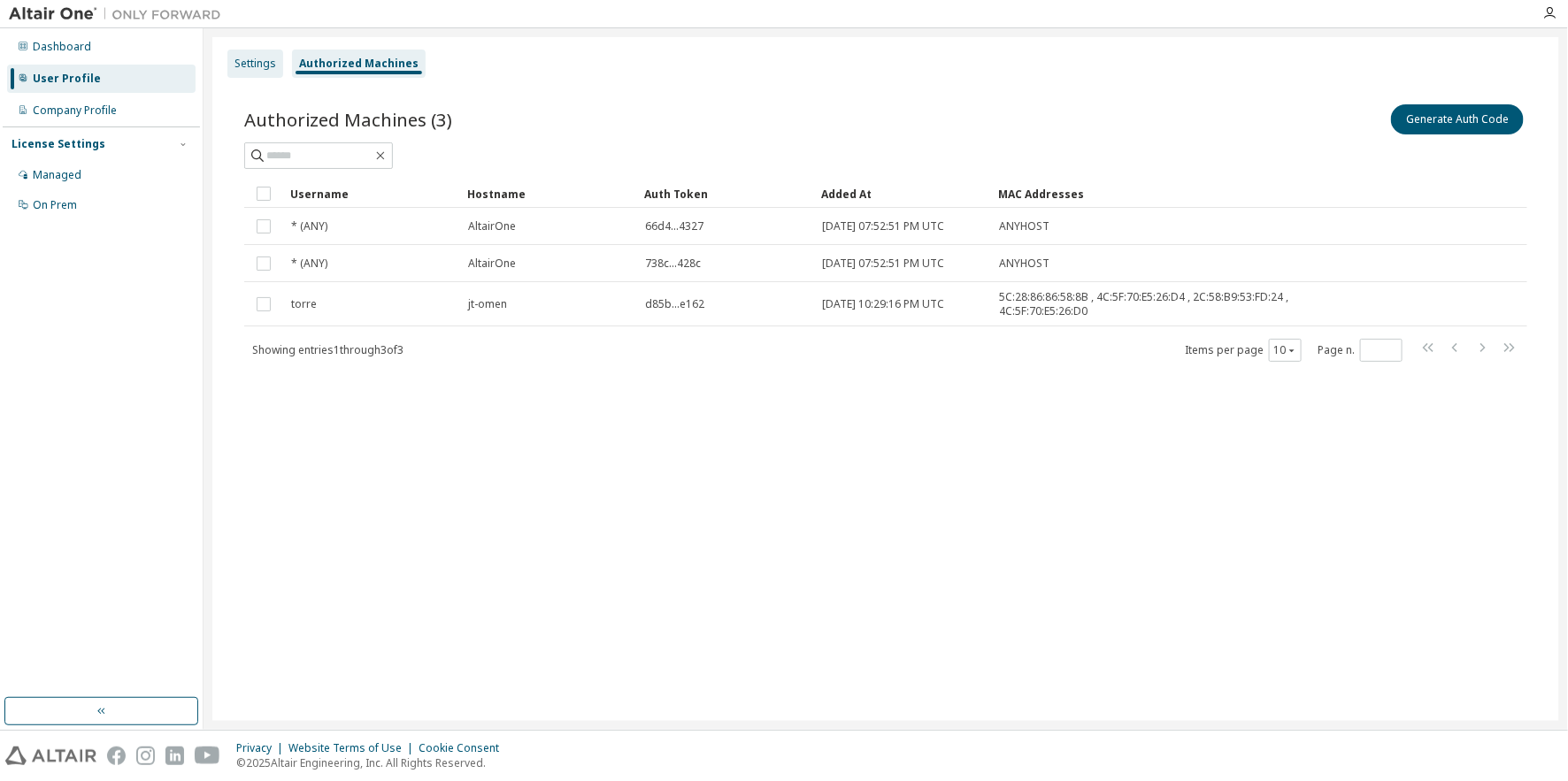
click at [267, 57] on div "Settings" at bounding box center [255, 63] width 42 height 15
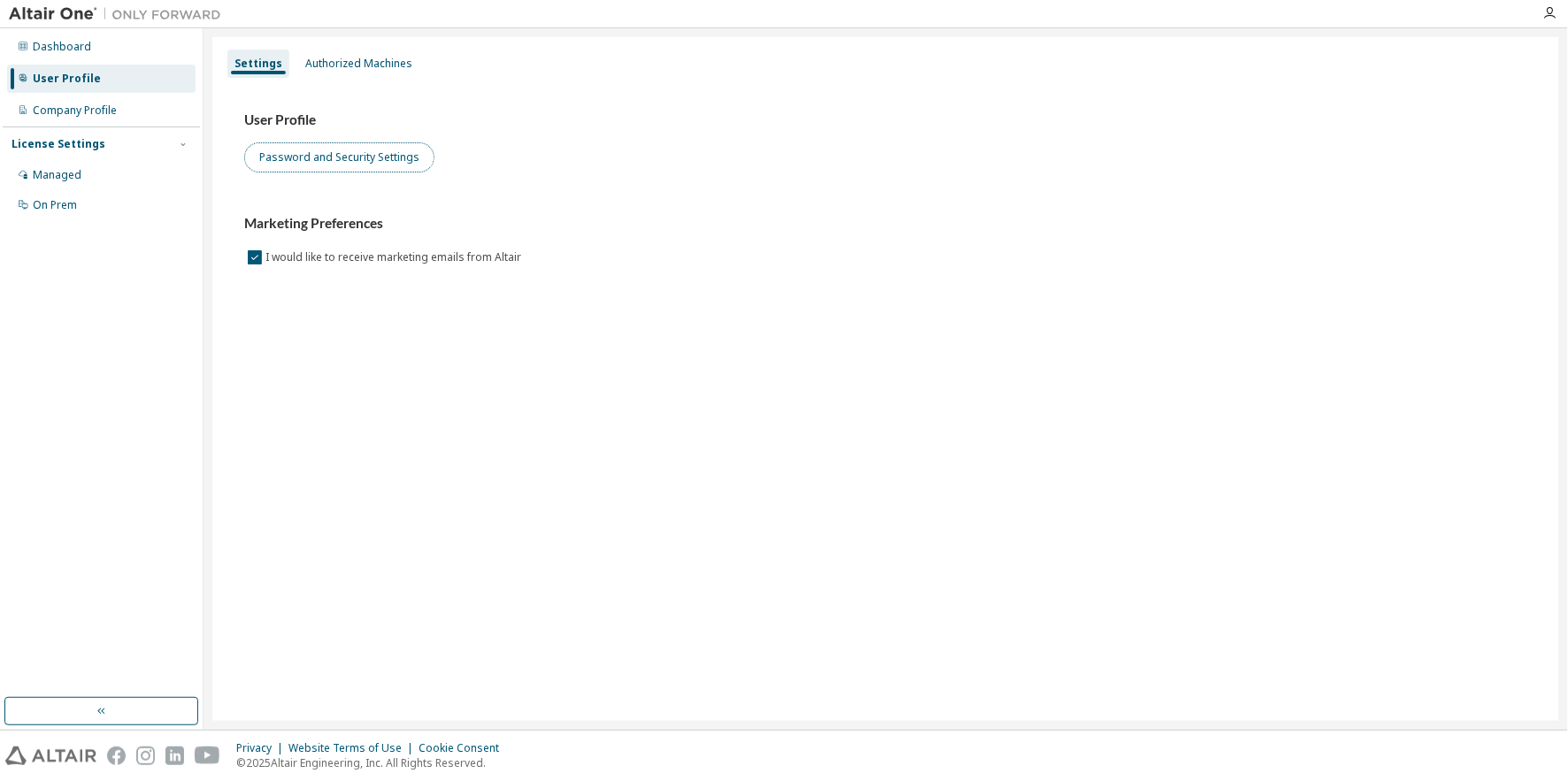
click at [357, 166] on button "Password and Security Settings" at bounding box center [339, 157] width 190 height 30
click at [1552, 7] on icon "button" at bounding box center [1551, 13] width 15 height 15
